Goal: Task Accomplishment & Management: Manage account settings

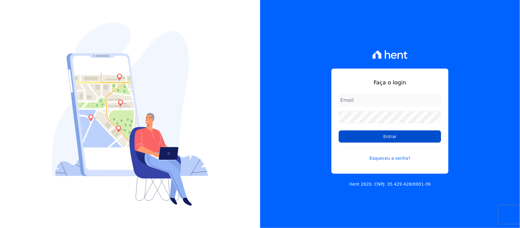
type input "[PERSON_NAME][EMAIL_ADDRESS][PERSON_NAME][DOMAIN_NAME]"
click at [363, 135] on input "Entrar" at bounding box center [390, 136] width 102 height 12
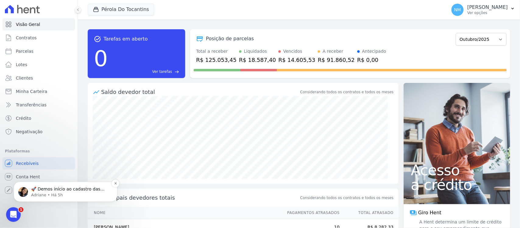
click at [31, 195] on p "Adriane • Há 5h" at bounding box center [70, 194] width 79 height 5
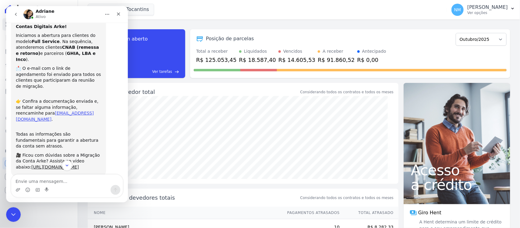
scroll to position [31, 0]
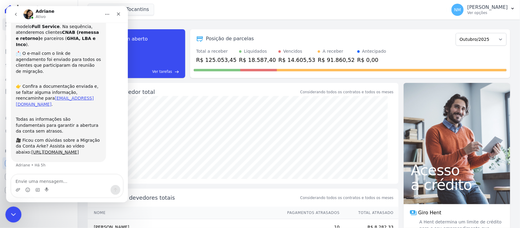
drag, startPoint x: 16, startPoint y: 211, endPoint x: 66, endPoint y: 402, distance: 196.9
click at [16, 211] on div "Encerramento do Messenger da Intercom" at bounding box center [12, 213] width 15 height 15
